Goal: Transaction & Acquisition: Purchase product/service

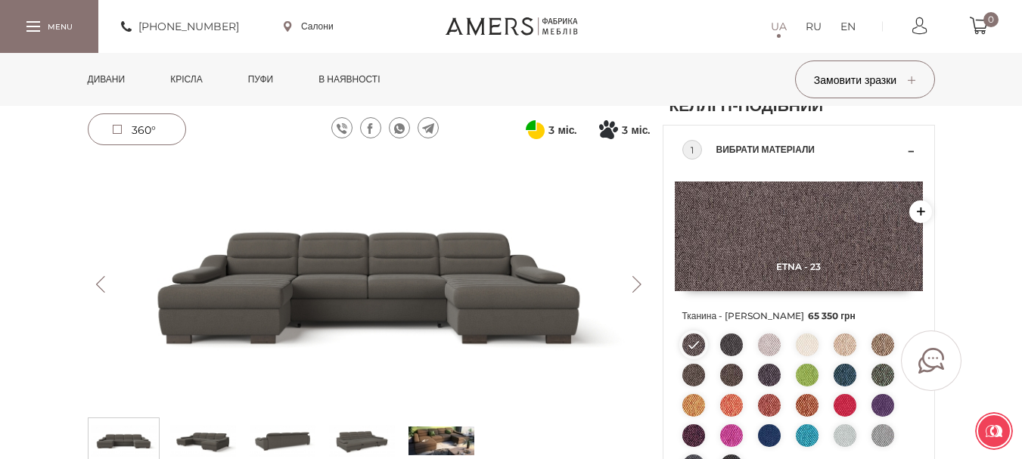
scroll to position [151, 0]
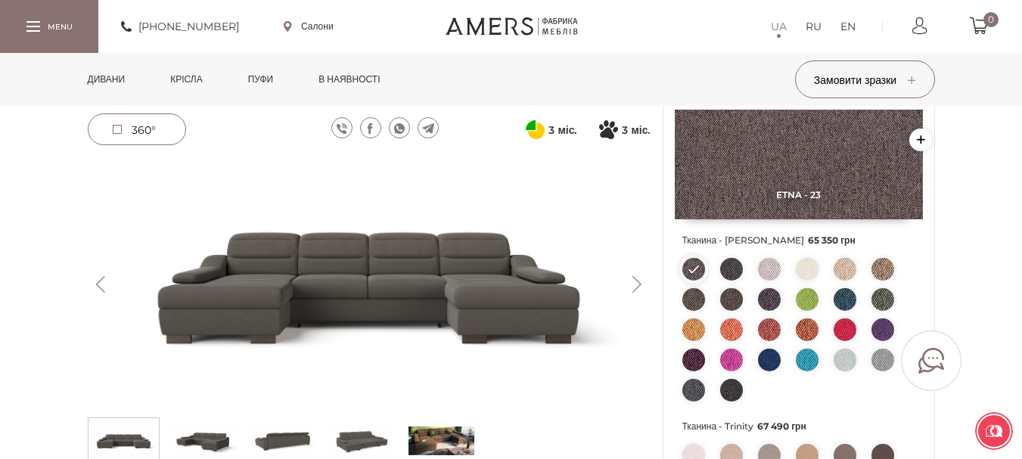
click at [808, 311] on img at bounding box center [807, 299] width 23 height 23
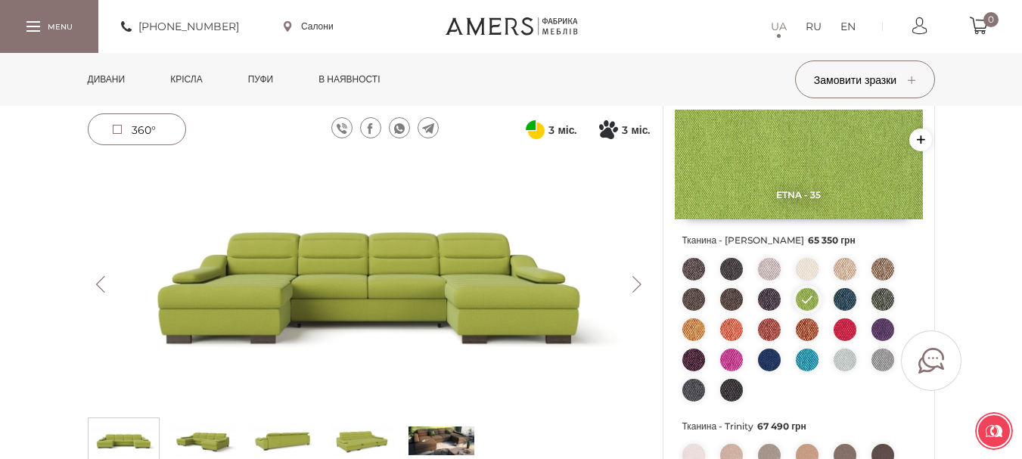
click at [845, 311] on img at bounding box center [845, 299] width 23 height 23
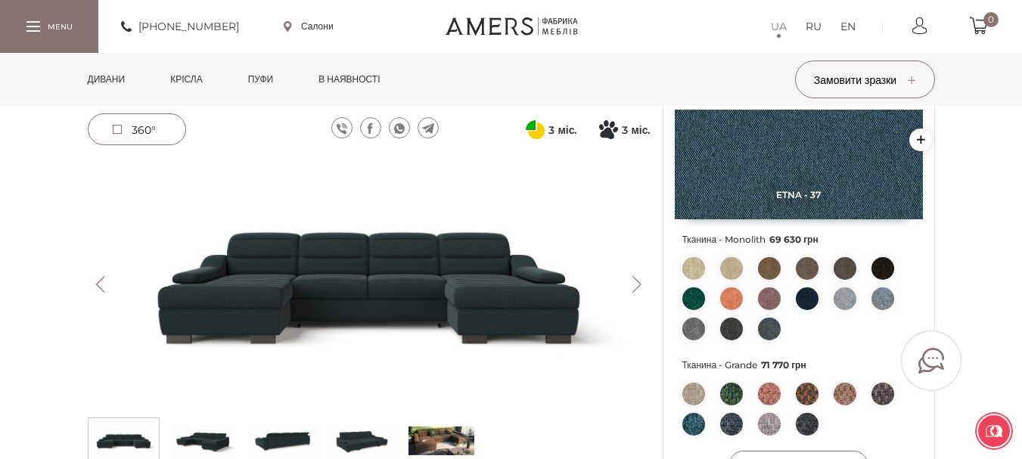
scroll to position [530, 0]
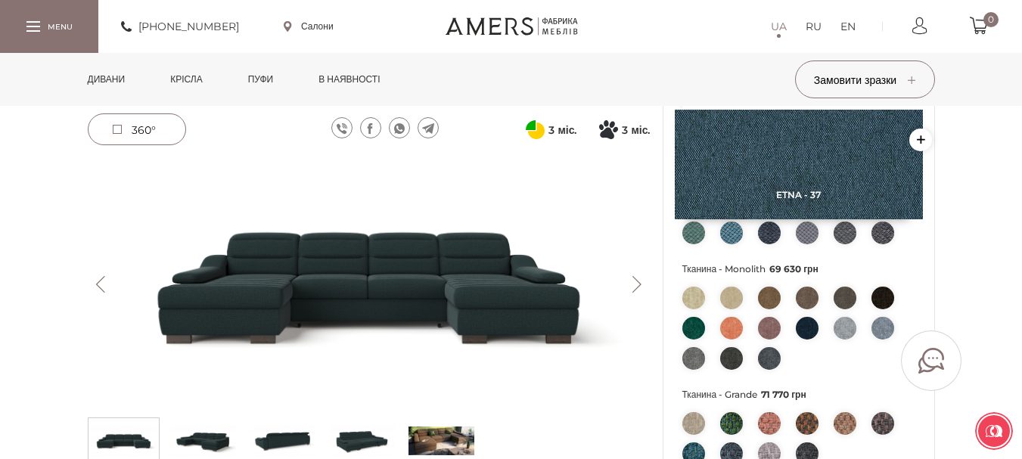
click at [690, 340] on img at bounding box center [693, 328] width 23 height 23
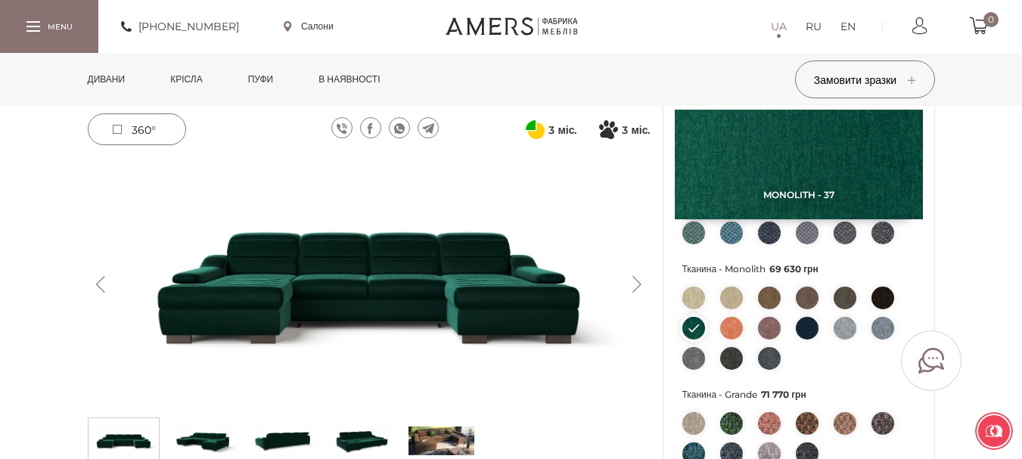
click at [732, 309] on img at bounding box center [731, 298] width 23 height 23
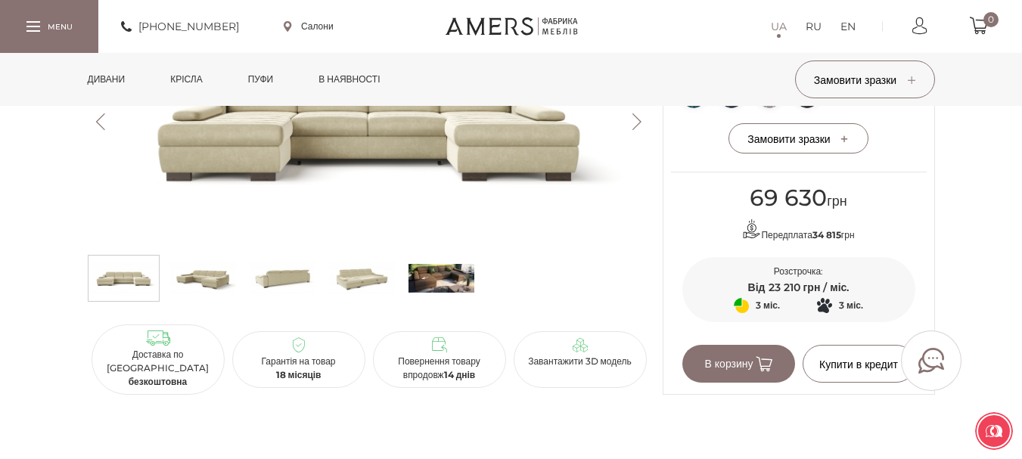
scroll to position [908, 0]
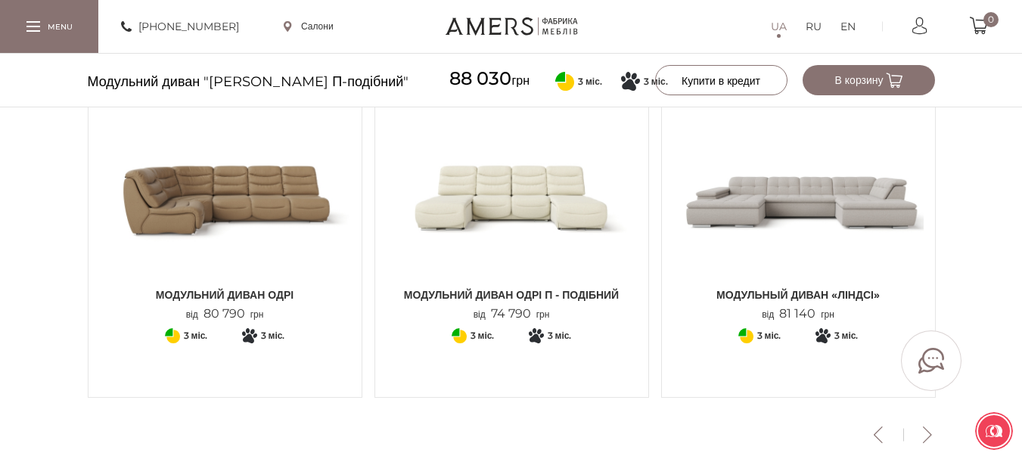
scroll to position [1811, 0]
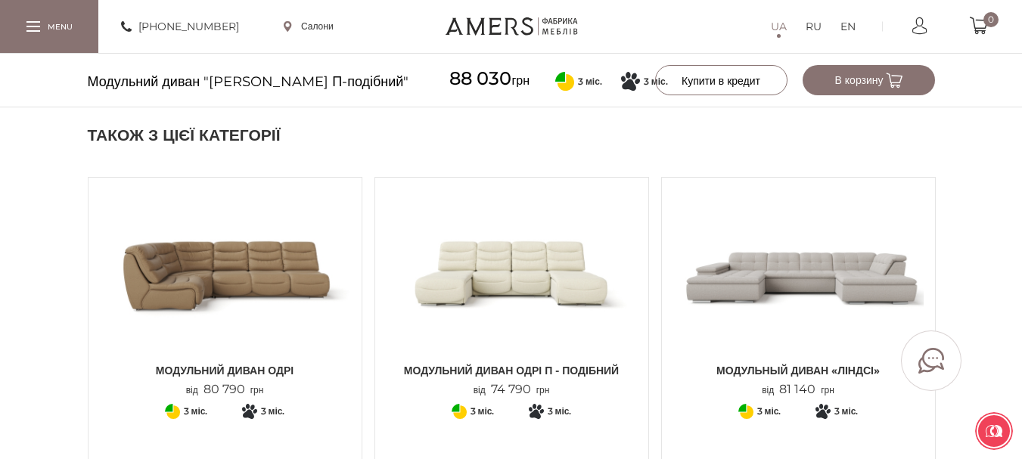
click at [648, 222] on div "Модульний диван ОДРІ П - подібний від 74 790 грн + 76 3" at bounding box center [511, 325] width 275 height 297
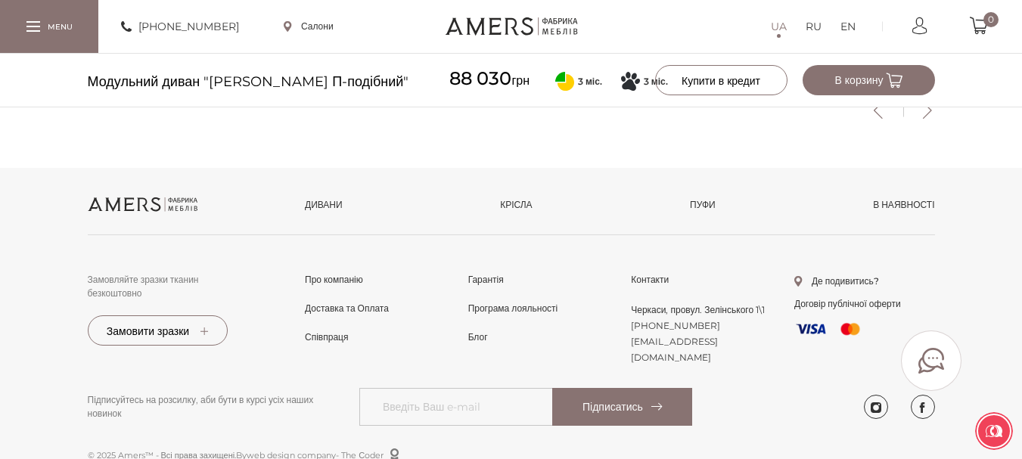
scroll to position [2218, 0]
